Goal: Obtain resource: Download file/media

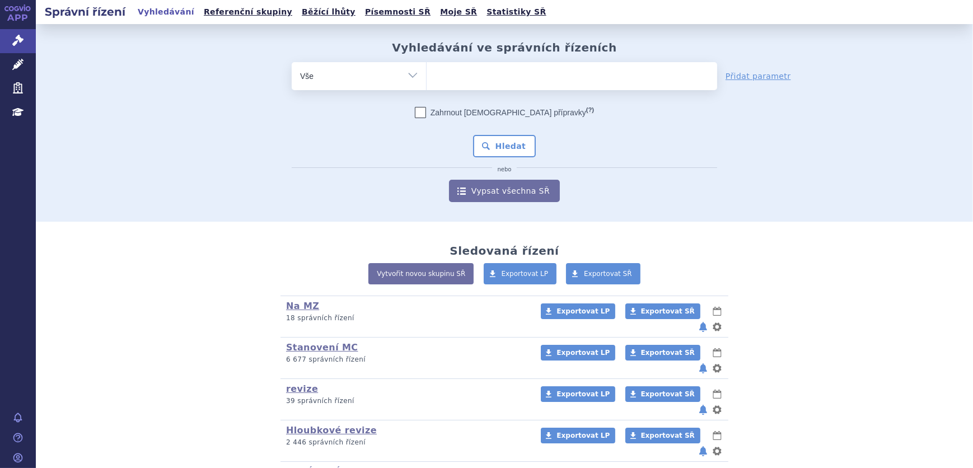
click at [459, 78] on ul at bounding box center [572, 74] width 291 height 24
click at [427, 78] on select at bounding box center [426, 76] width 1 height 28
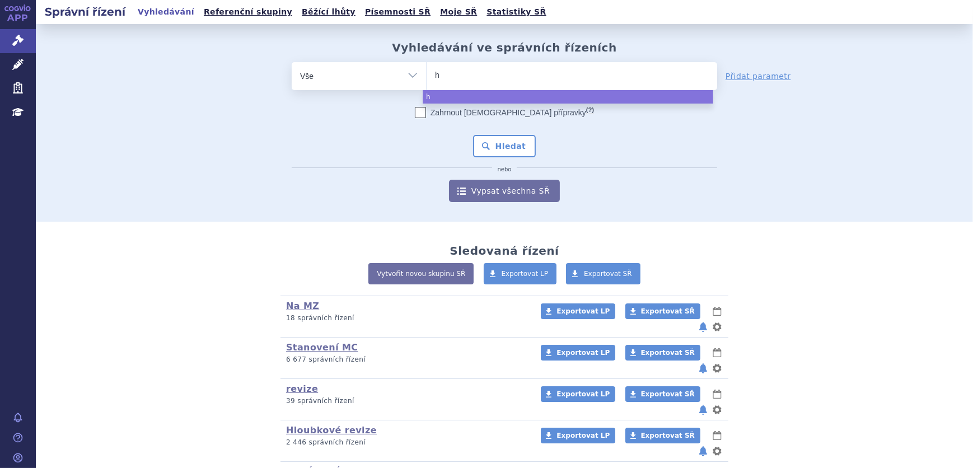
type input "hy"
type input "hymp"
type input "hympa"
type input "hympavz"
type input "hympavzi"
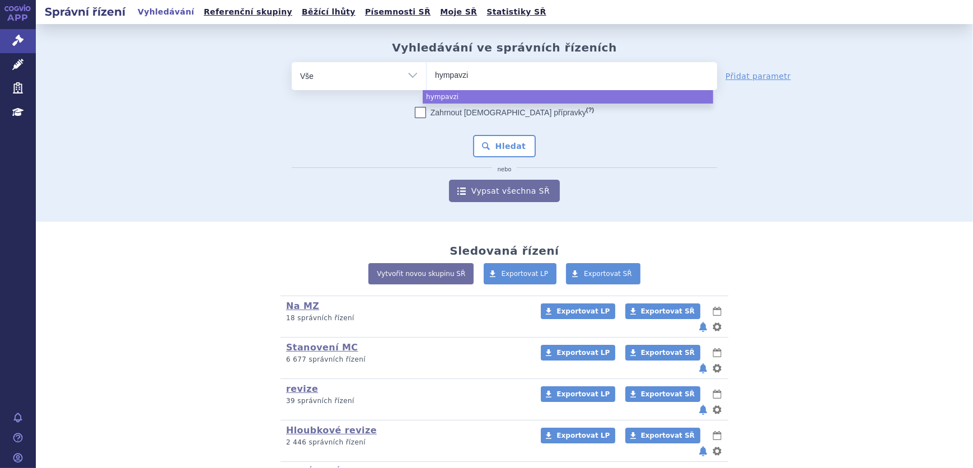
select select "hympavzi"
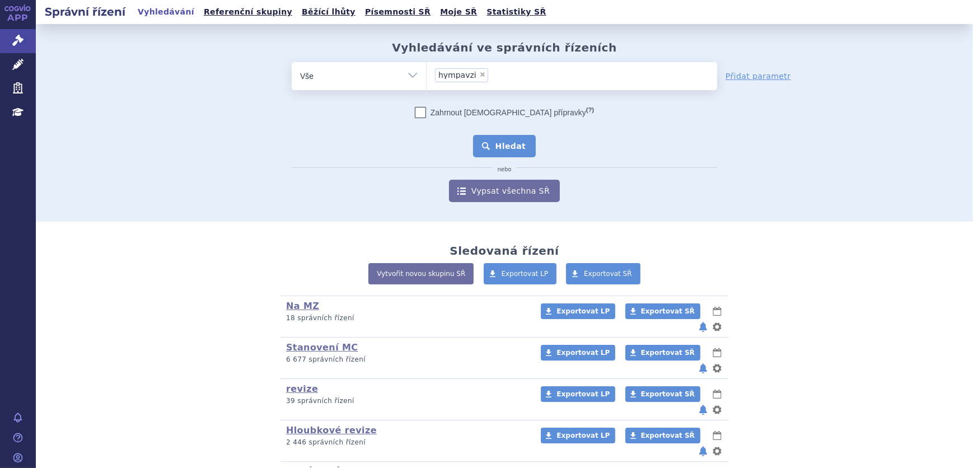
click at [499, 139] on button "Hledat" at bounding box center [504, 146] width 63 height 22
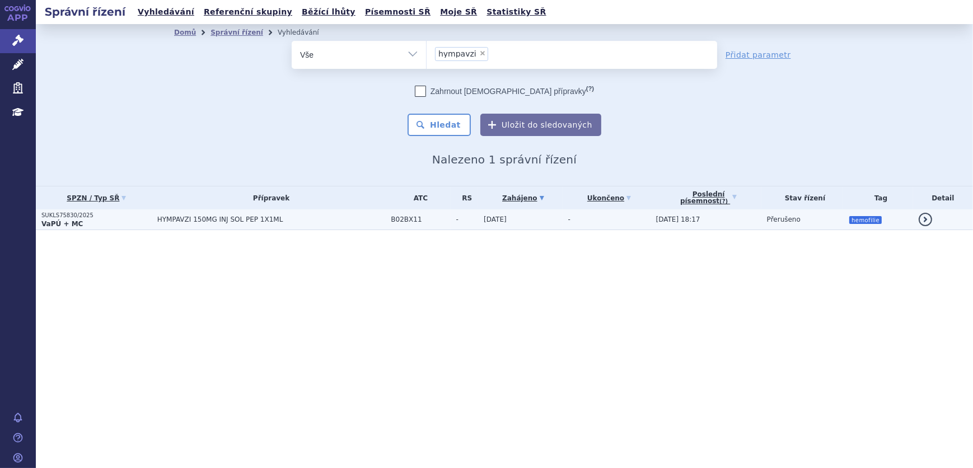
click at [268, 222] on span "HYMPAVZI 150MG INJ SOL PEP 1X1ML" at bounding box center [271, 220] width 228 height 8
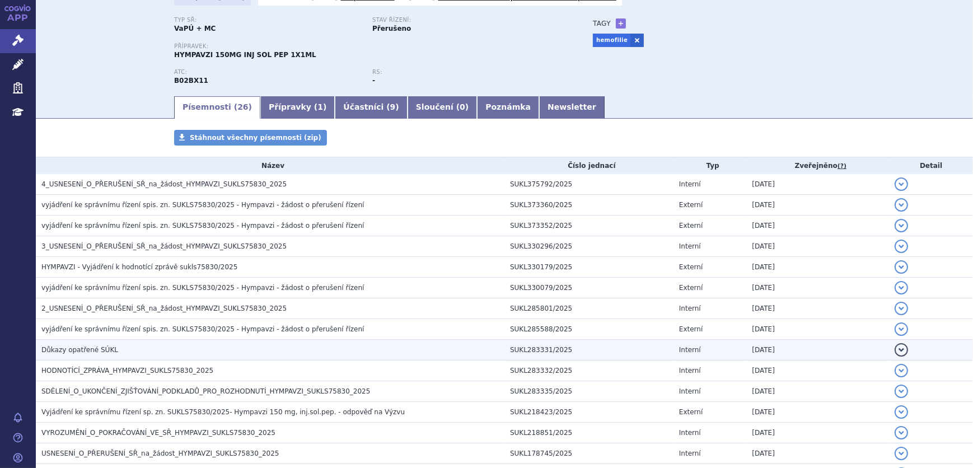
scroll to position [101, 0]
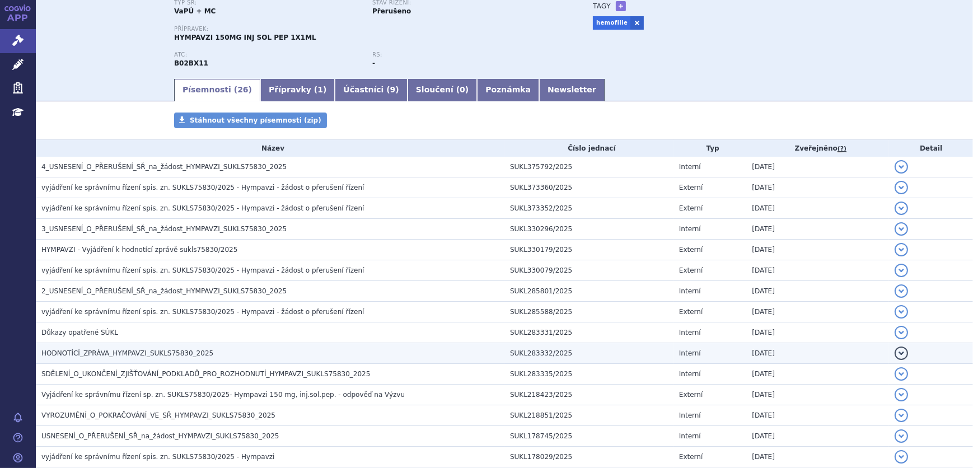
click at [139, 351] on span "HODNOTÍCÍ_ZPRÁVA_HYMPAVZI_SUKLS75830_2025" at bounding box center [127, 353] width 172 height 8
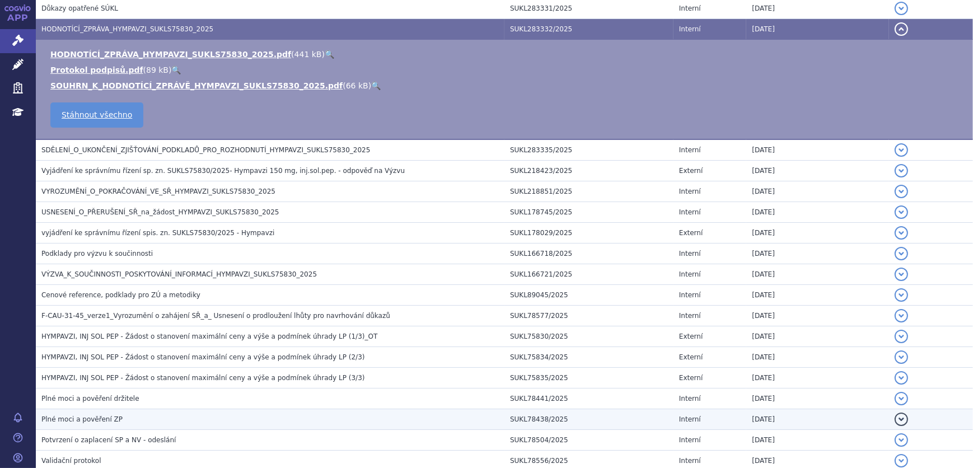
scroll to position [494, 0]
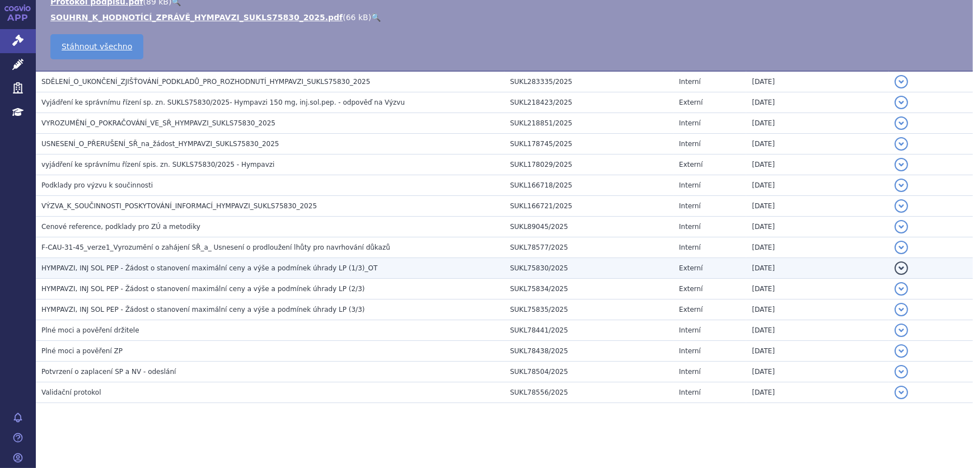
click at [281, 259] on td "HYMPAVZI, INJ SOL PEP - Žádost o stanovení maximální ceny a výše a podmínek úhr…" at bounding box center [270, 268] width 469 height 21
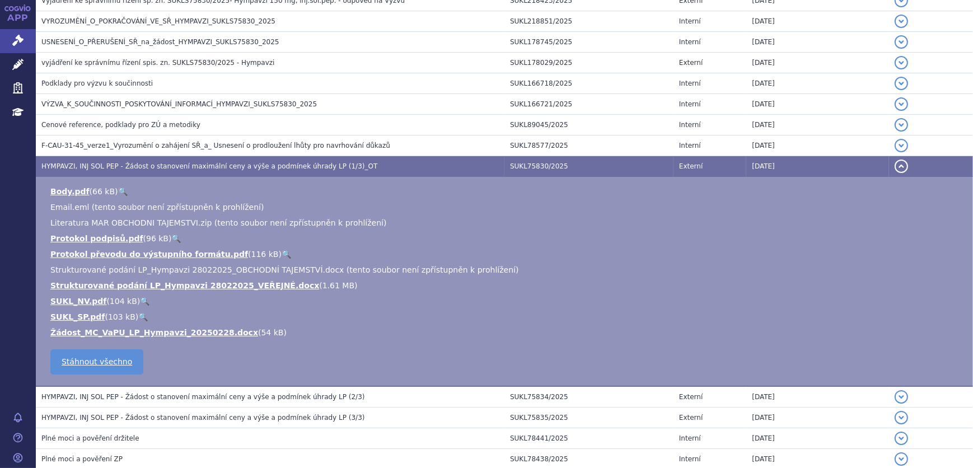
scroll to position [496, 0]
click at [265, 284] on link "Strukturované podání LP_Hympavzi 28022025_VEŘEJNÉ.docx" at bounding box center [184, 285] width 269 height 9
